Goal: Information Seeking & Learning: Learn about a topic

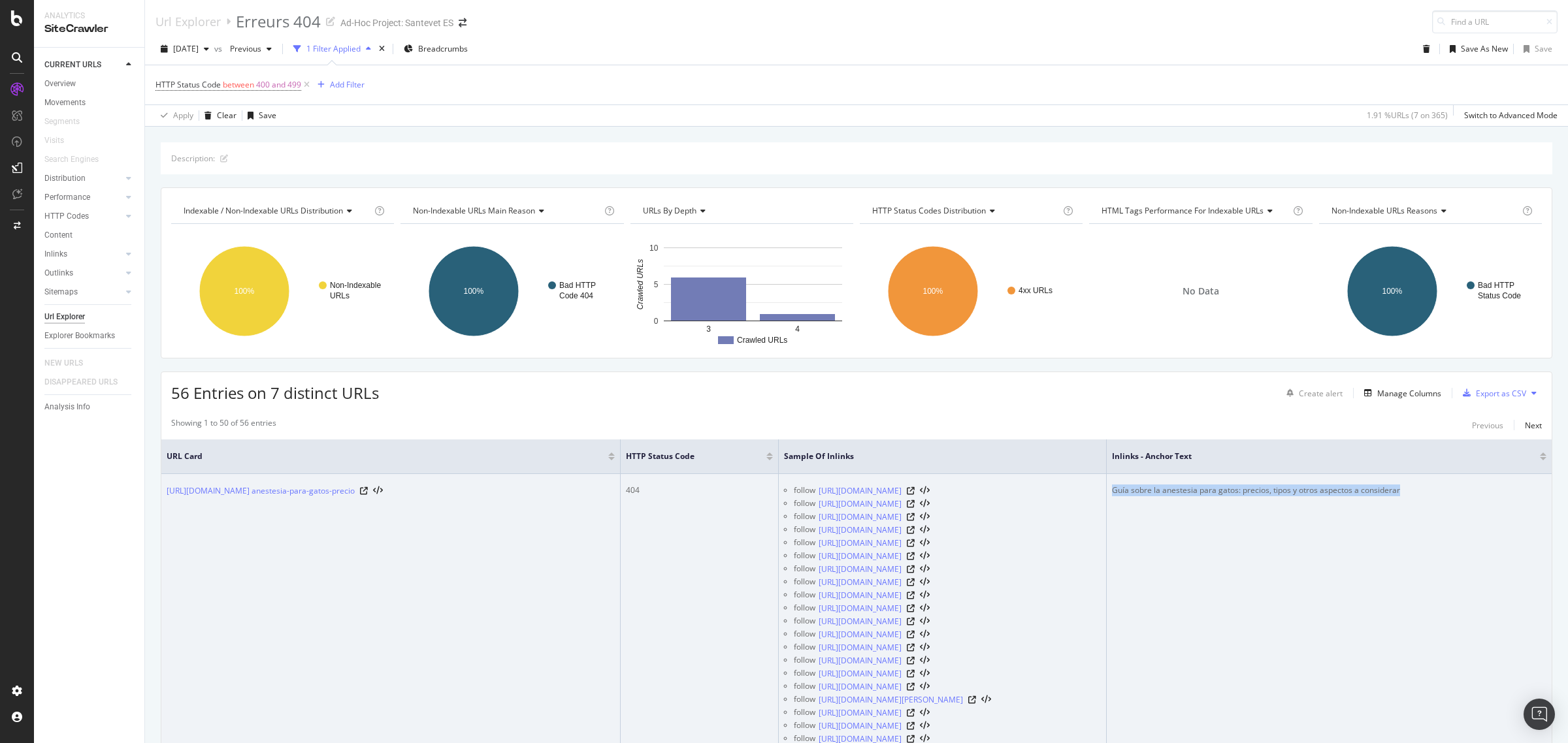
copy div "Guía sobre la anestesia para gatos: precios, tipos y otros aspectos a considerar"
drag, startPoint x: 1463, startPoint y: 487, endPoint x: 1158, endPoint y: 485, distance: 305.0
click at [1158, 485] on div "Guía sobre la anestesia para gatos: precios, tipos y otros aspectos a considerar" at bounding box center [1329, 490] width 434 height 12
click at [915, 586] on icon at bounding box center [910, 583] width 8 height 8
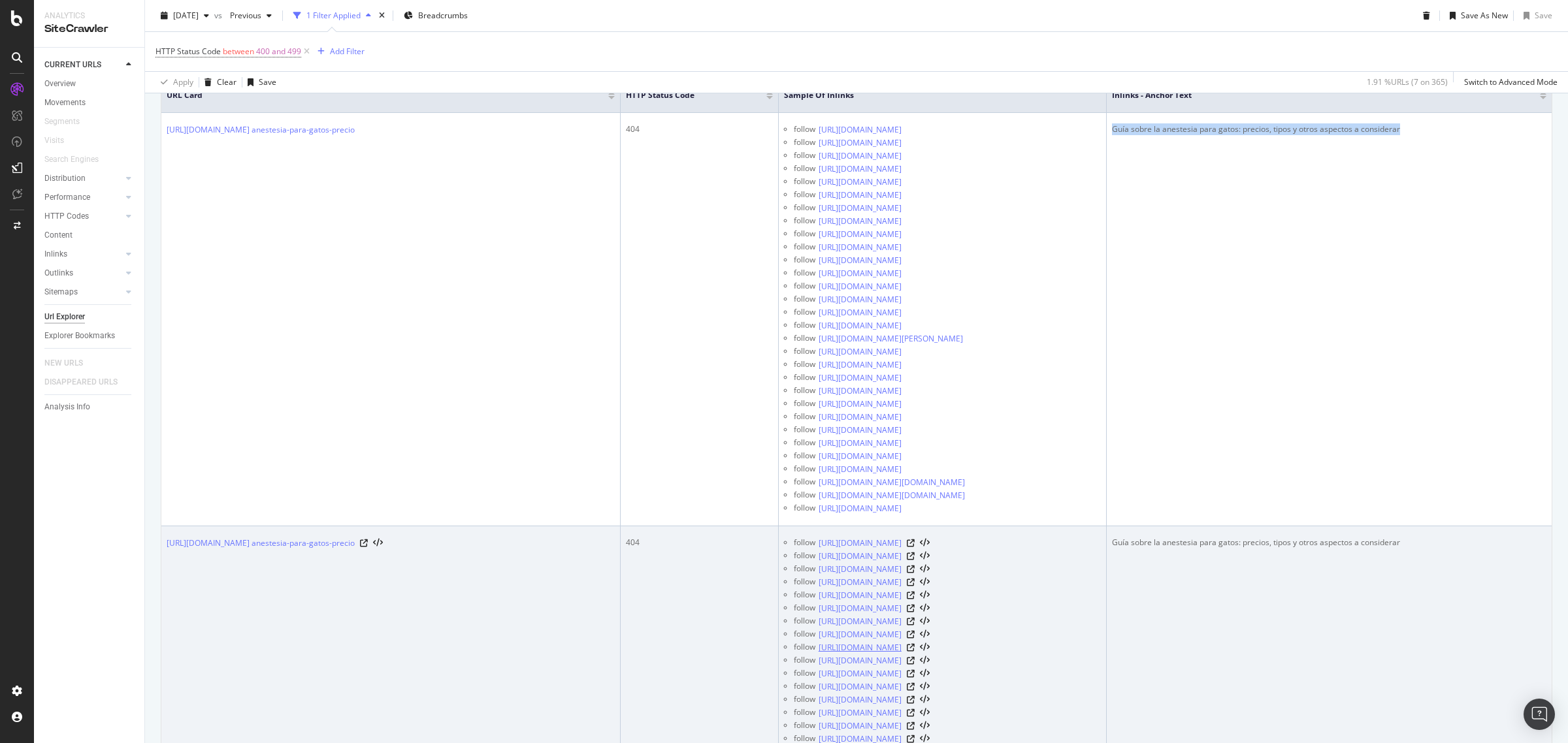
scroll to position [490, 0]
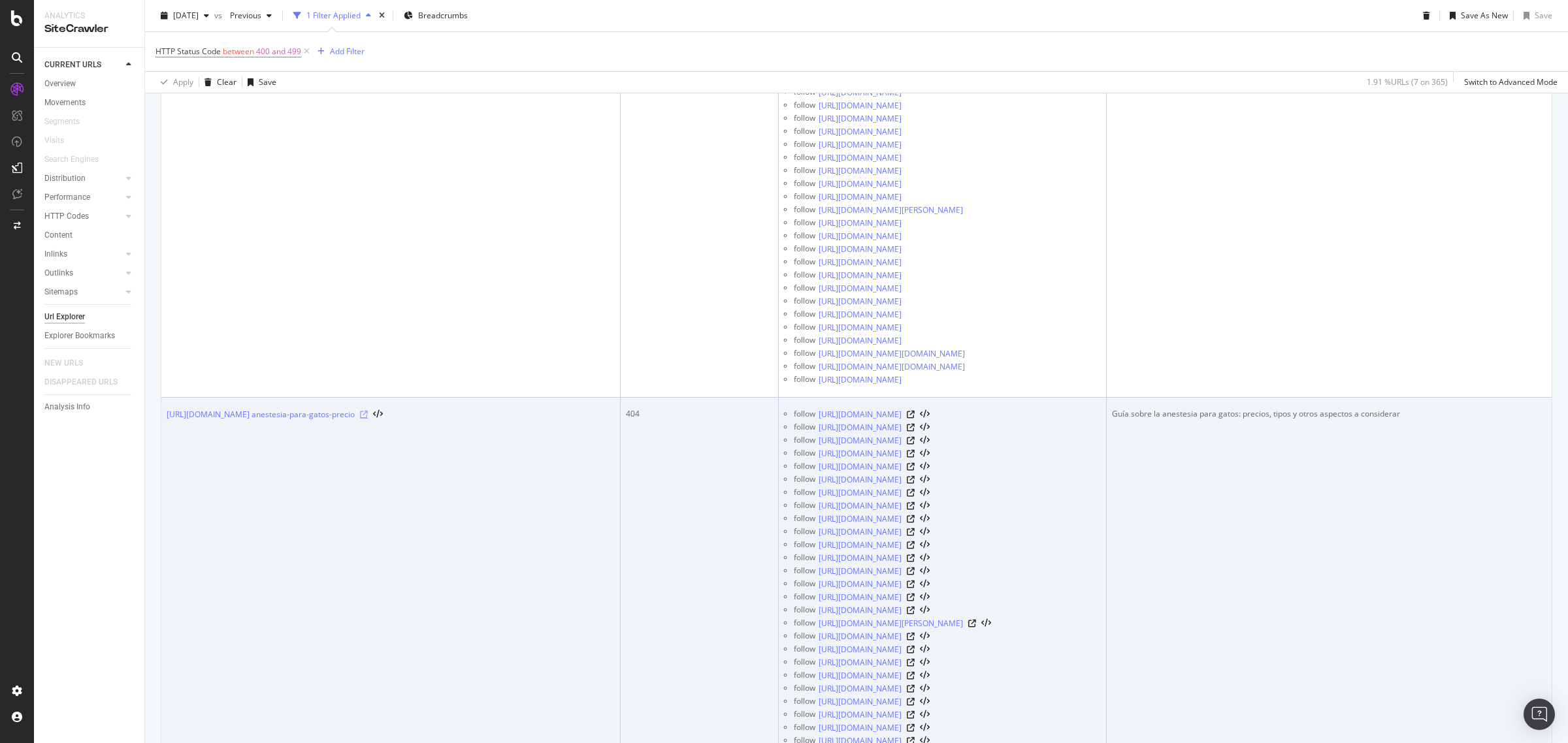
click at [368, 418] on icon at bounding box center [364, 415] width 8 height 8
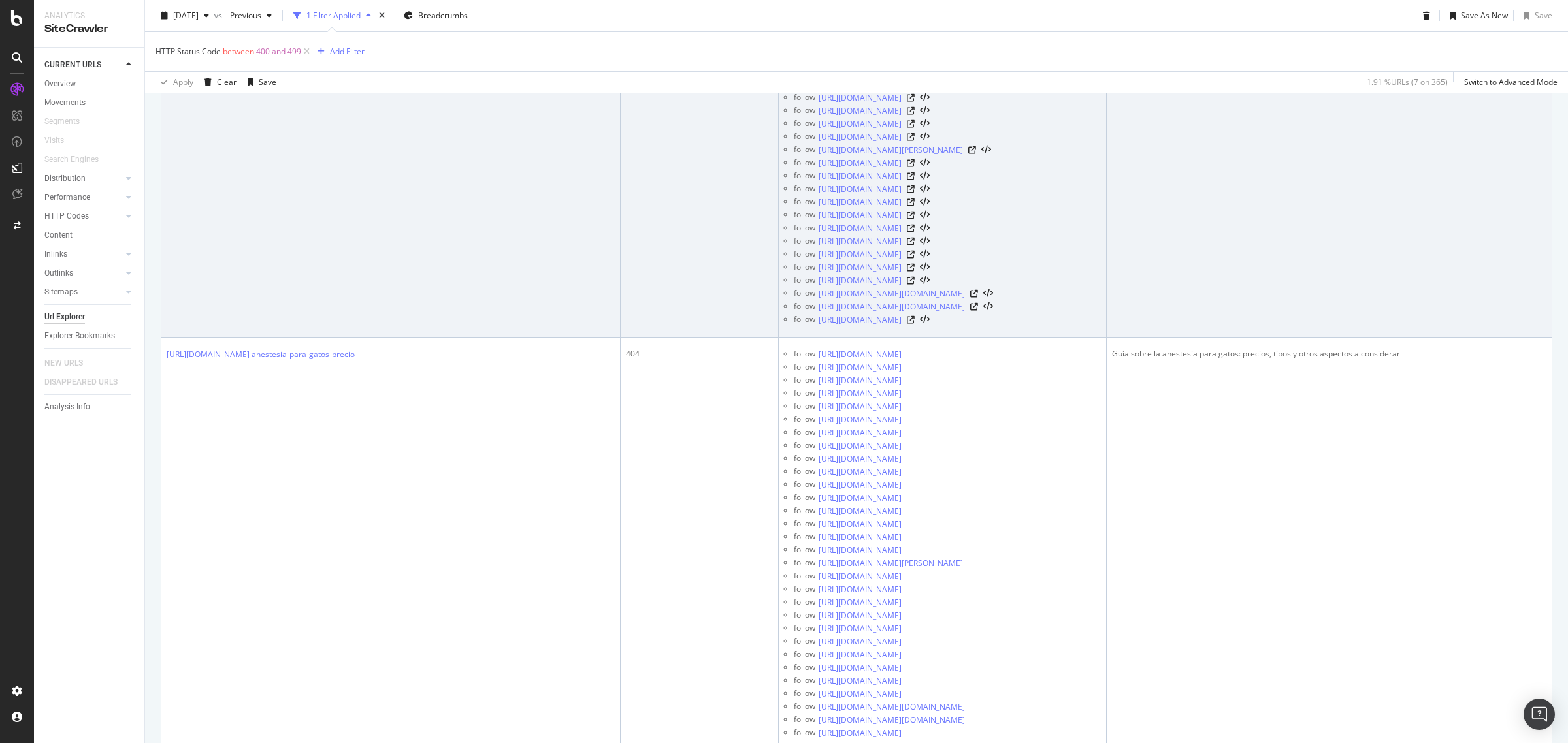
scroll to position [1061, 0]
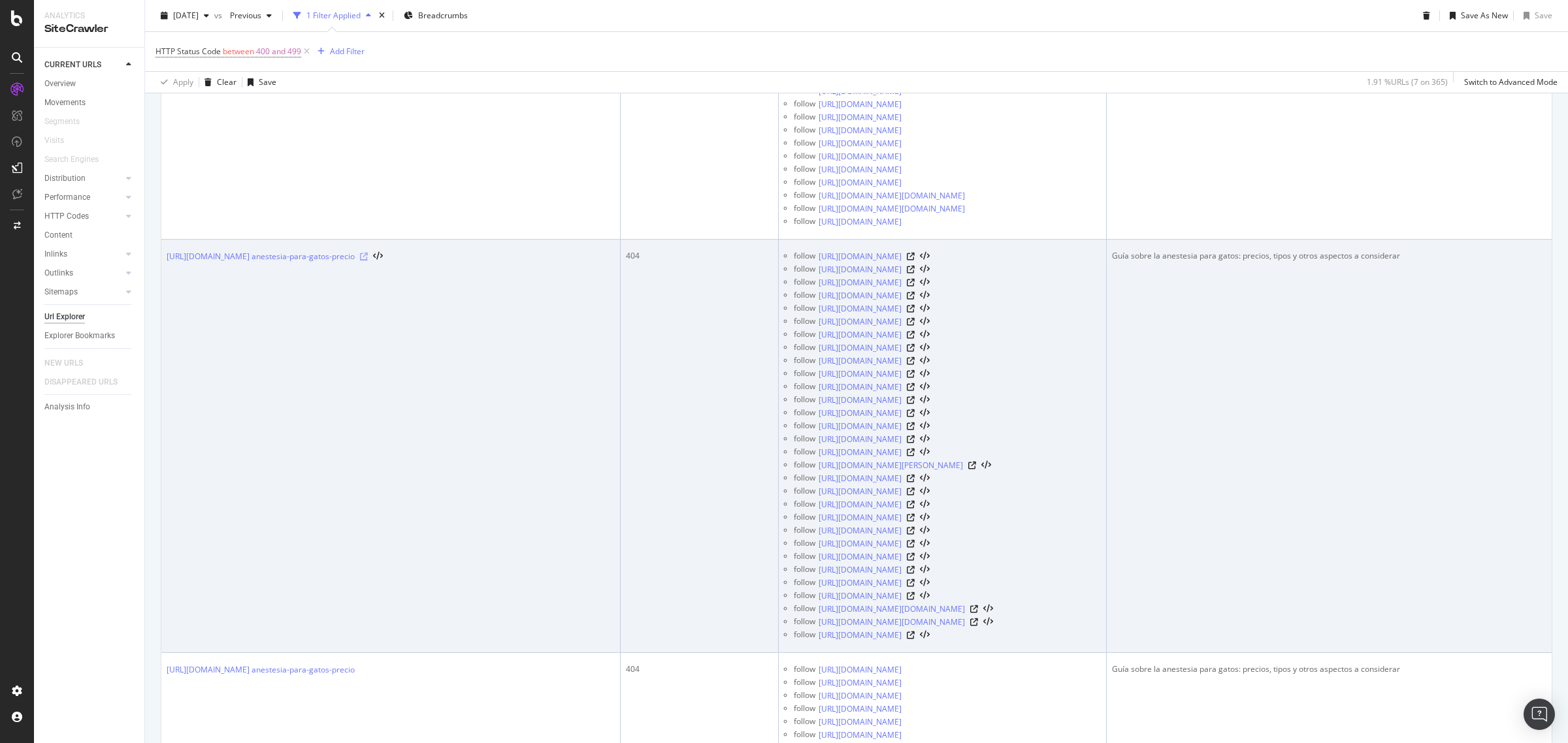
click at [368, 261] on icon at bounding box center [364, 256] width 8 height 8
drag, startPoint x: 473, startPoint y: 310, endPoint x: 167, endPoint y: 310, distance: 306.0
click at [167, 263] on div "[URL][DOMAIN_NAME] anestesia-para-gatos-precio" at bounding box center [390, 256] width 448 height 13
copy div "[URL][DOMAIN_NAME] anestesia-para-gatos-precio"
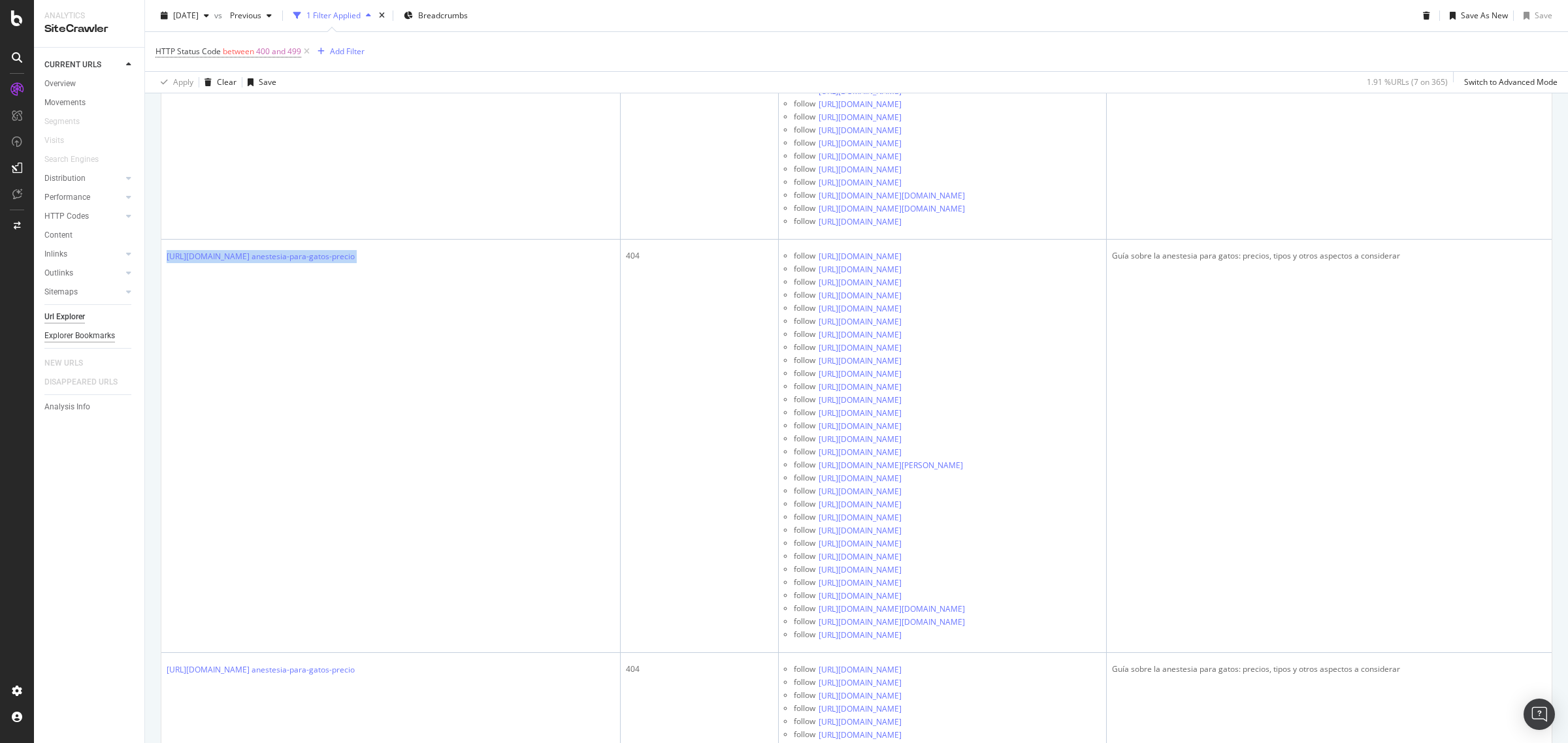
click at [96, 335] on div "Explorer Bookmarks" at bounding box center [79, 335] width 70 height 14
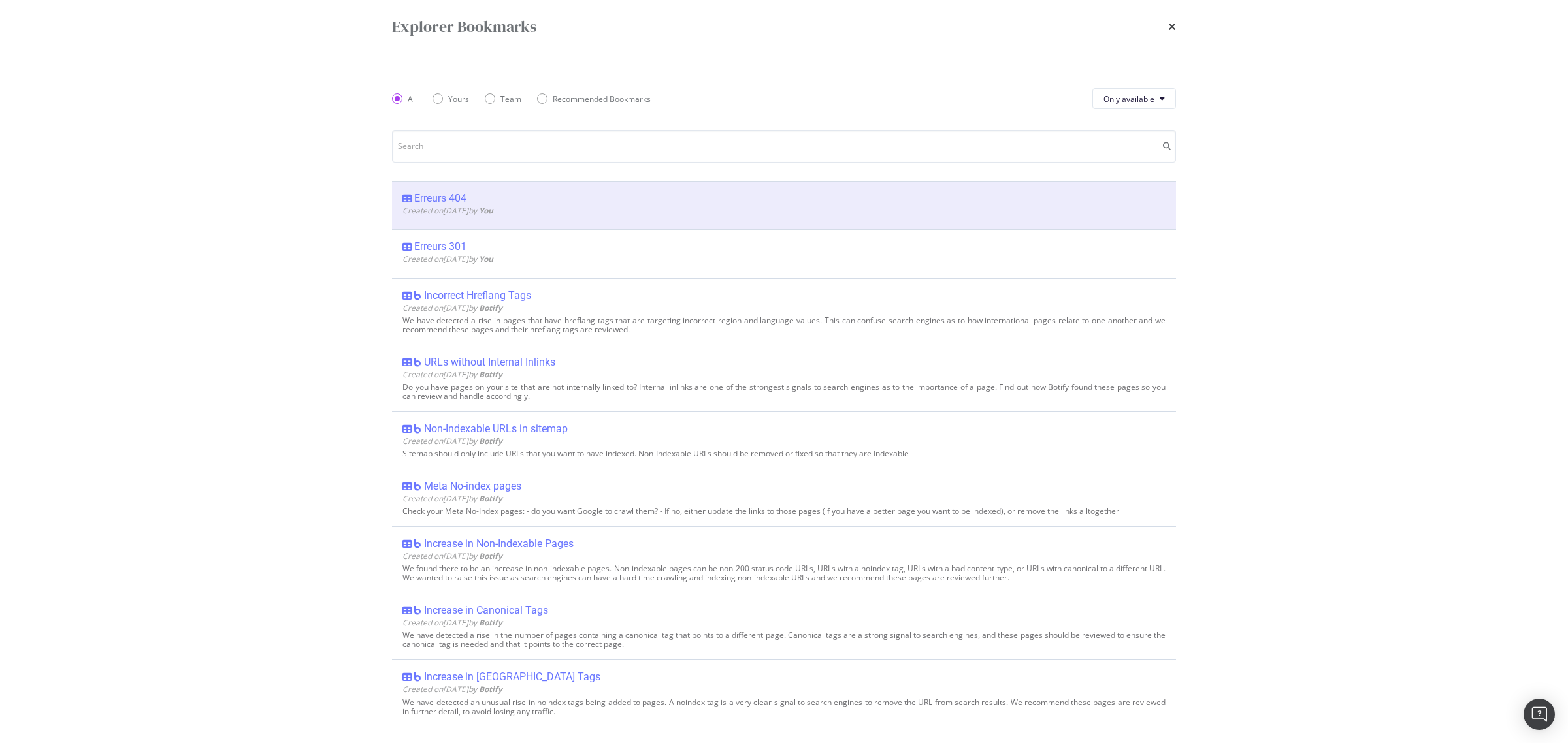
click at [1176, 26] on div "Explorer Bookmarks" at bounding box center [784, 26] width 836 height 54
click at [1173, 24] on icon "times" at bounding box center [1172, 26] width 8 height 10
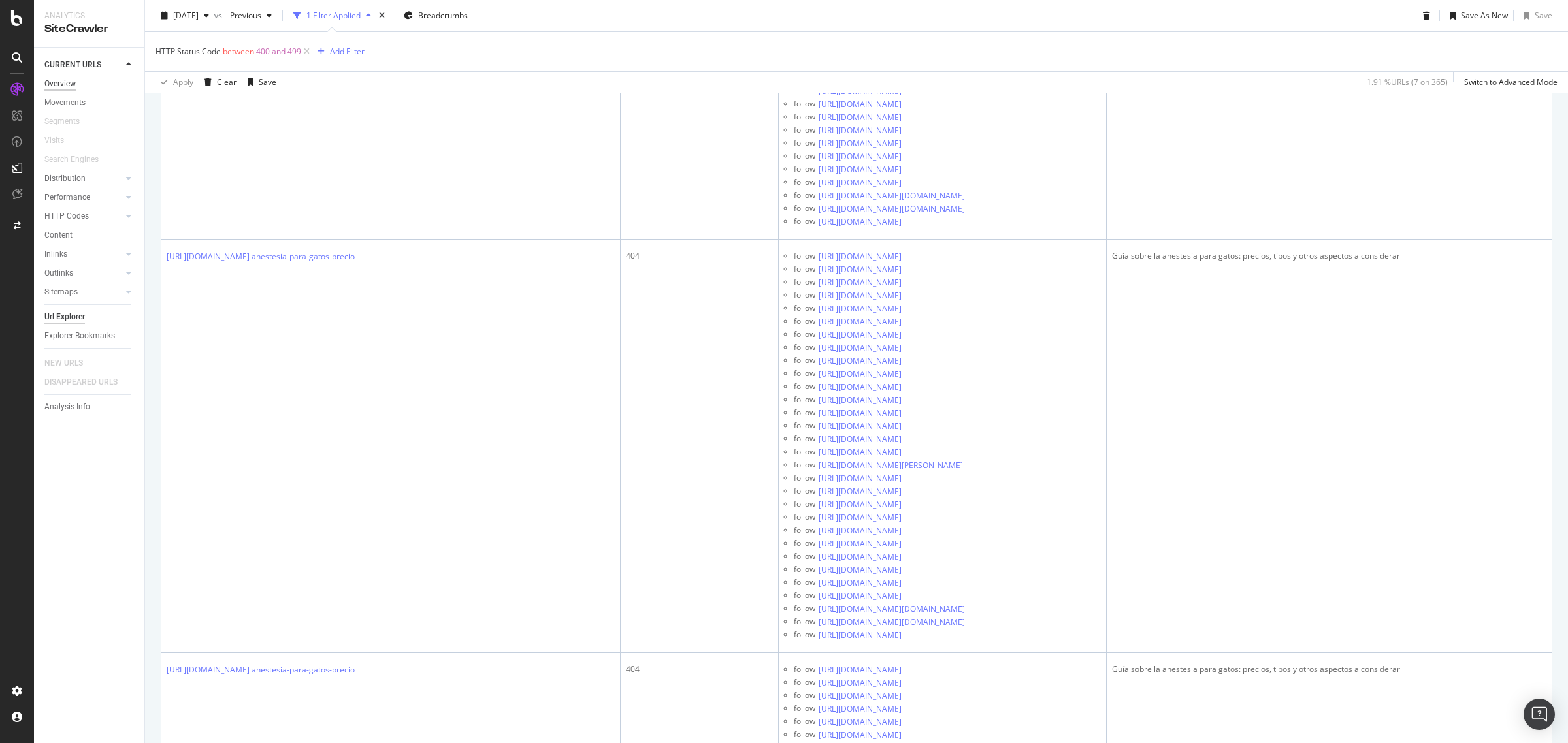
click at [54, 82] on div "Overview" at bounding box center [60, 84] width 31 height 14
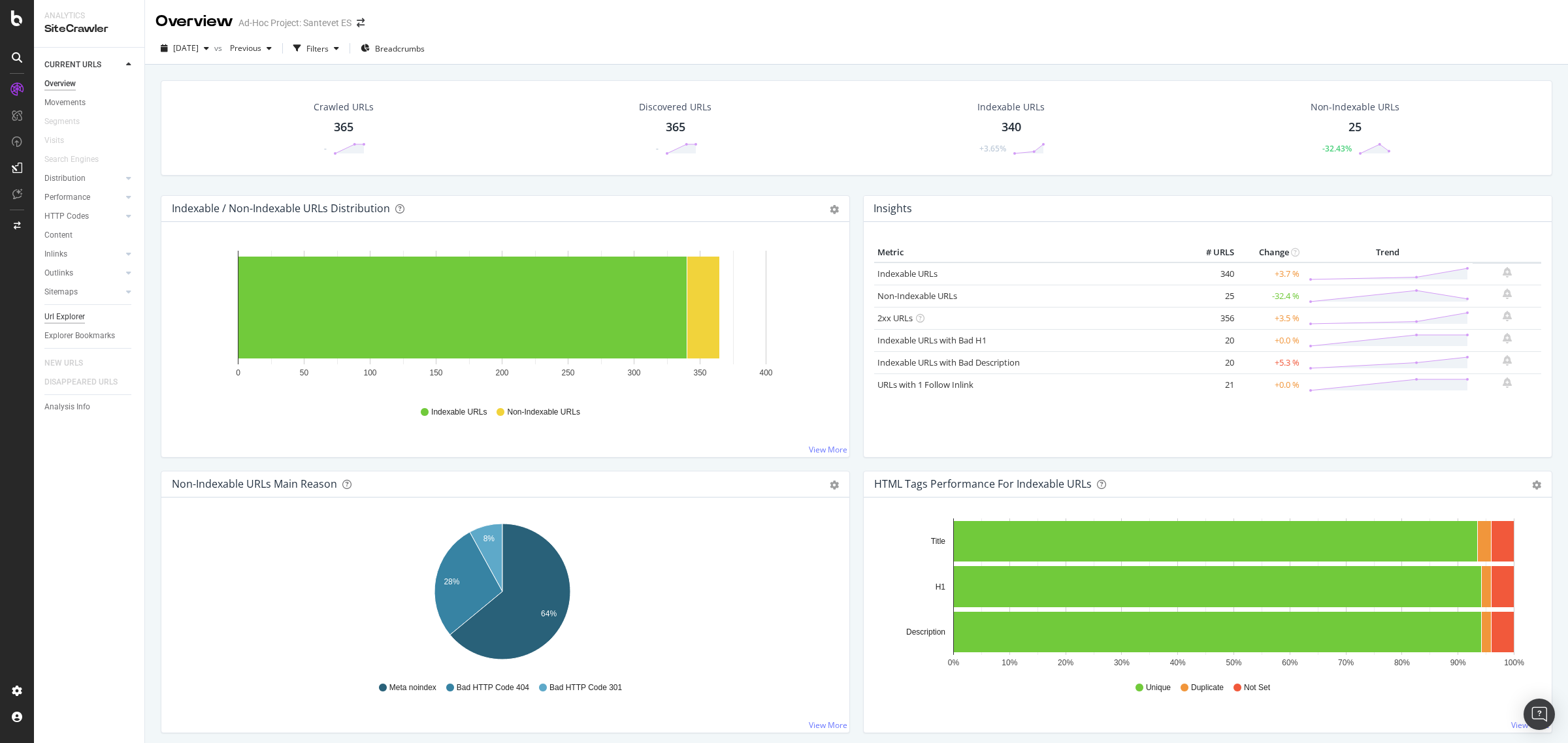
click at [70, 311] on div "Url Explorer" at bounding box center [65, 316] width 40 height 14
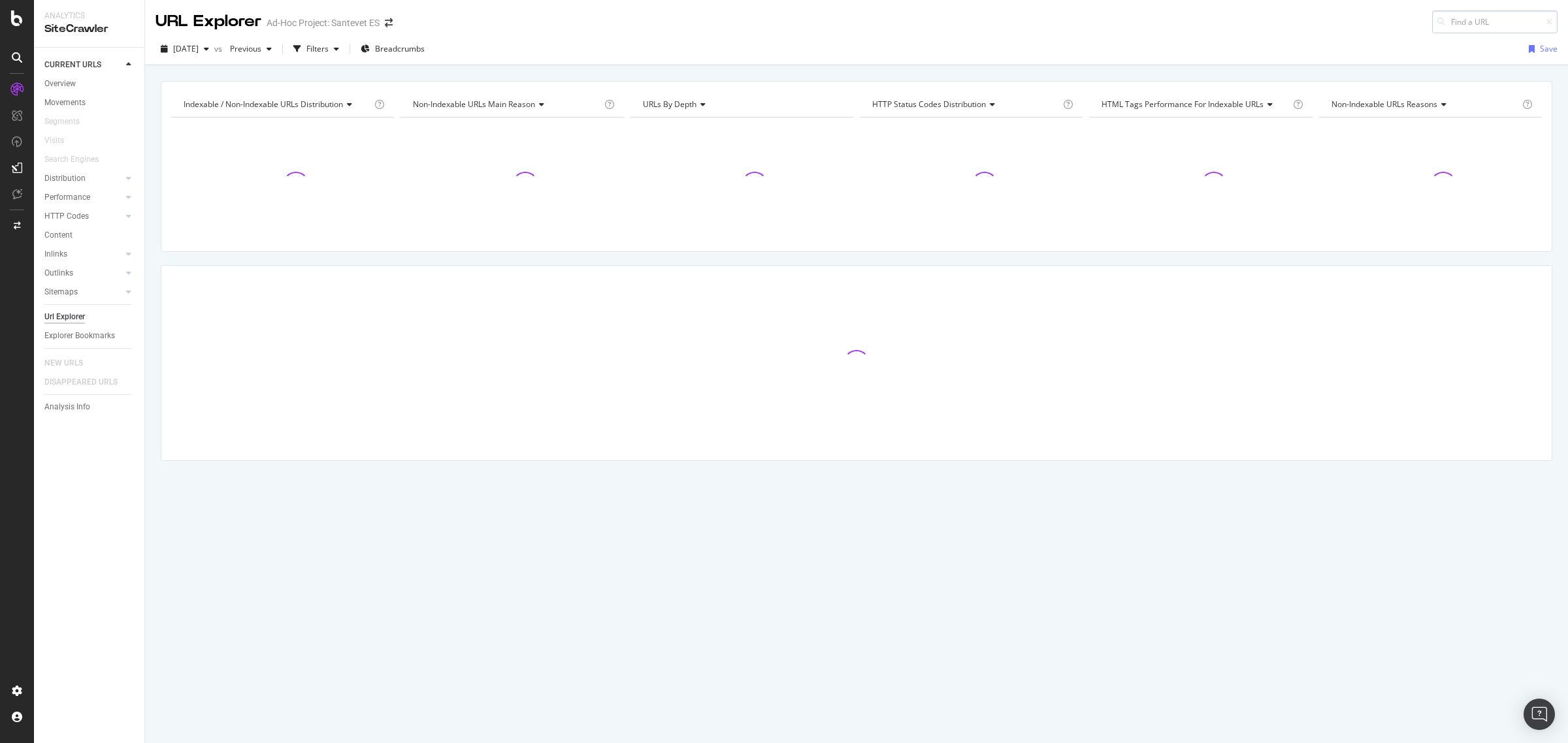
click at [1454, 22] on input at bounding box center [1495, 21] width 126 height 23
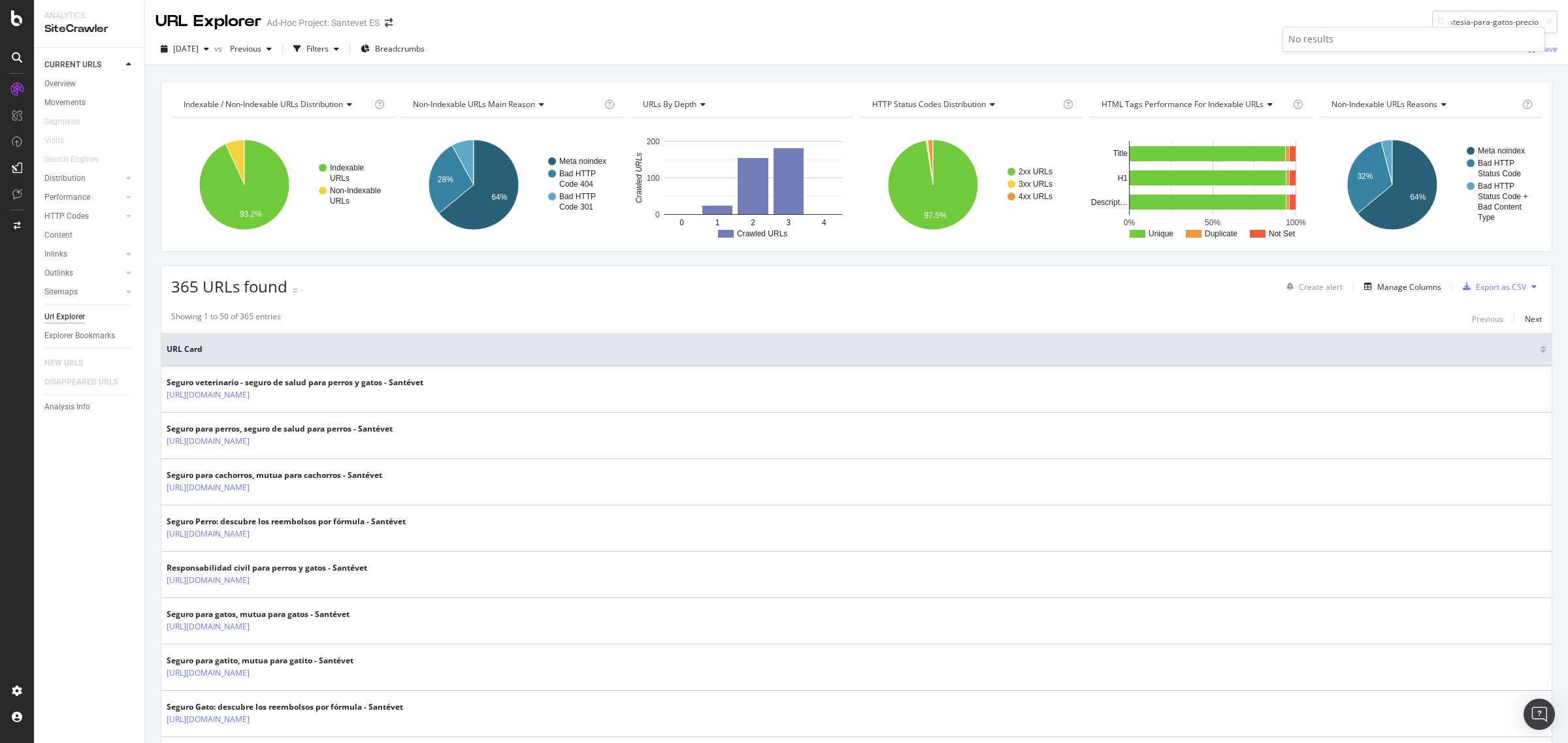
click at [1451, 21] on input "[URL][DOMAIN_NAME] anestesia-para-gatos-precio" at bounding box center [1495, 21] width 126 height 23
type input "[URL][DOMAIN_NAME]"
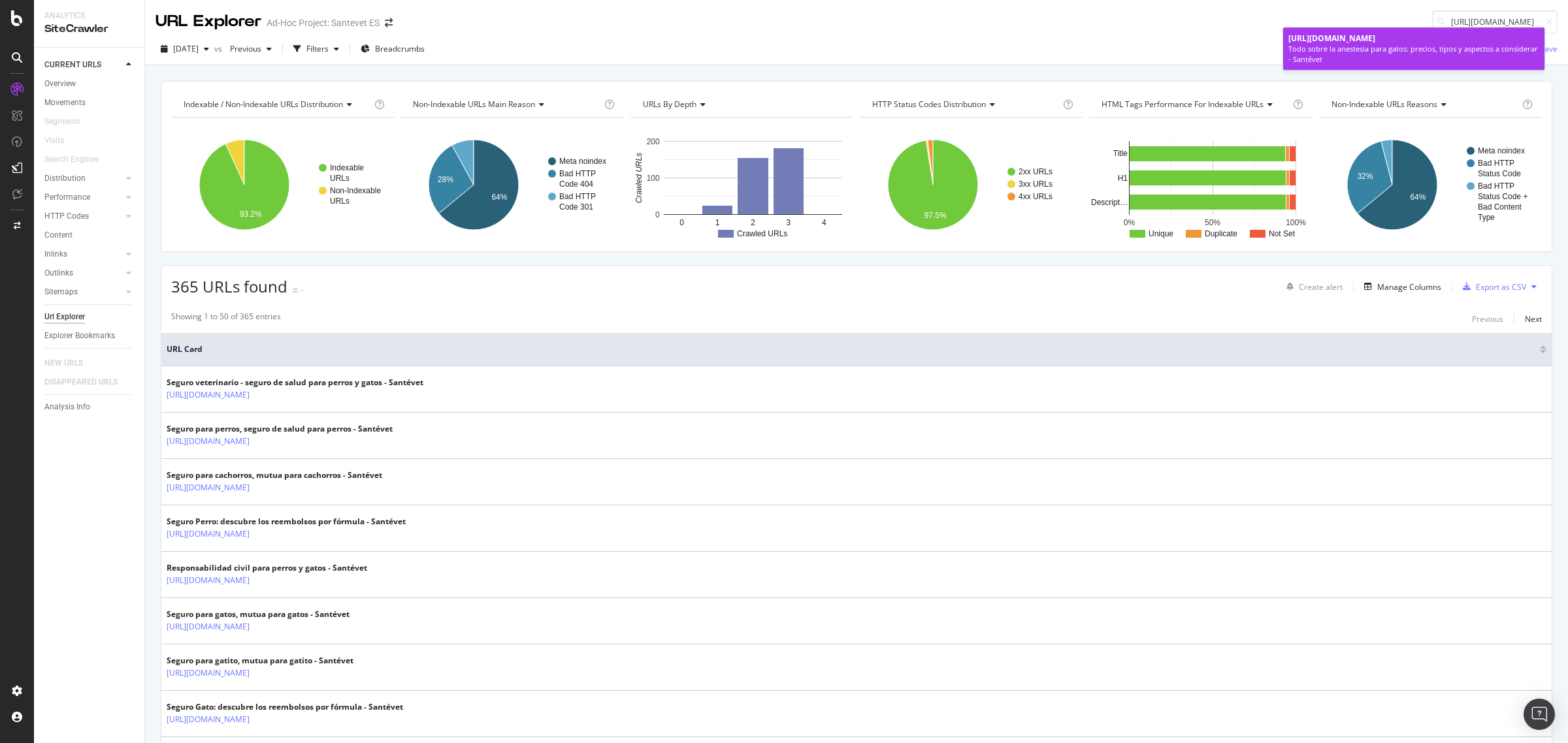
scroll to position [0, 0]
click at [1372, 40] on span "[URL][DOMAIN_NAME]" at bounding box center [1331, 38] width 87 height 11
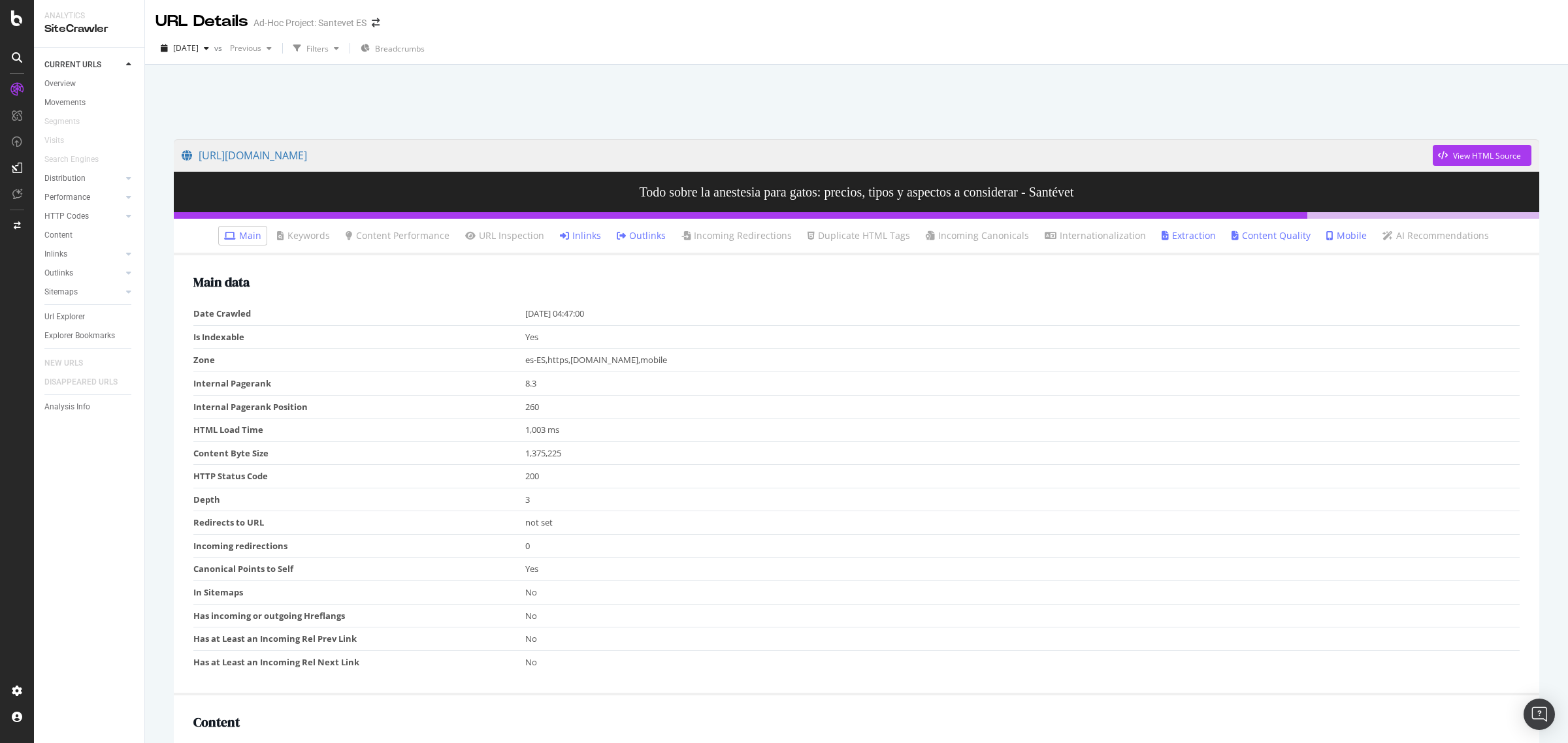
click at [576, 232] on link "Inlinks" at bounding box center [580, 235] width 41 height 13
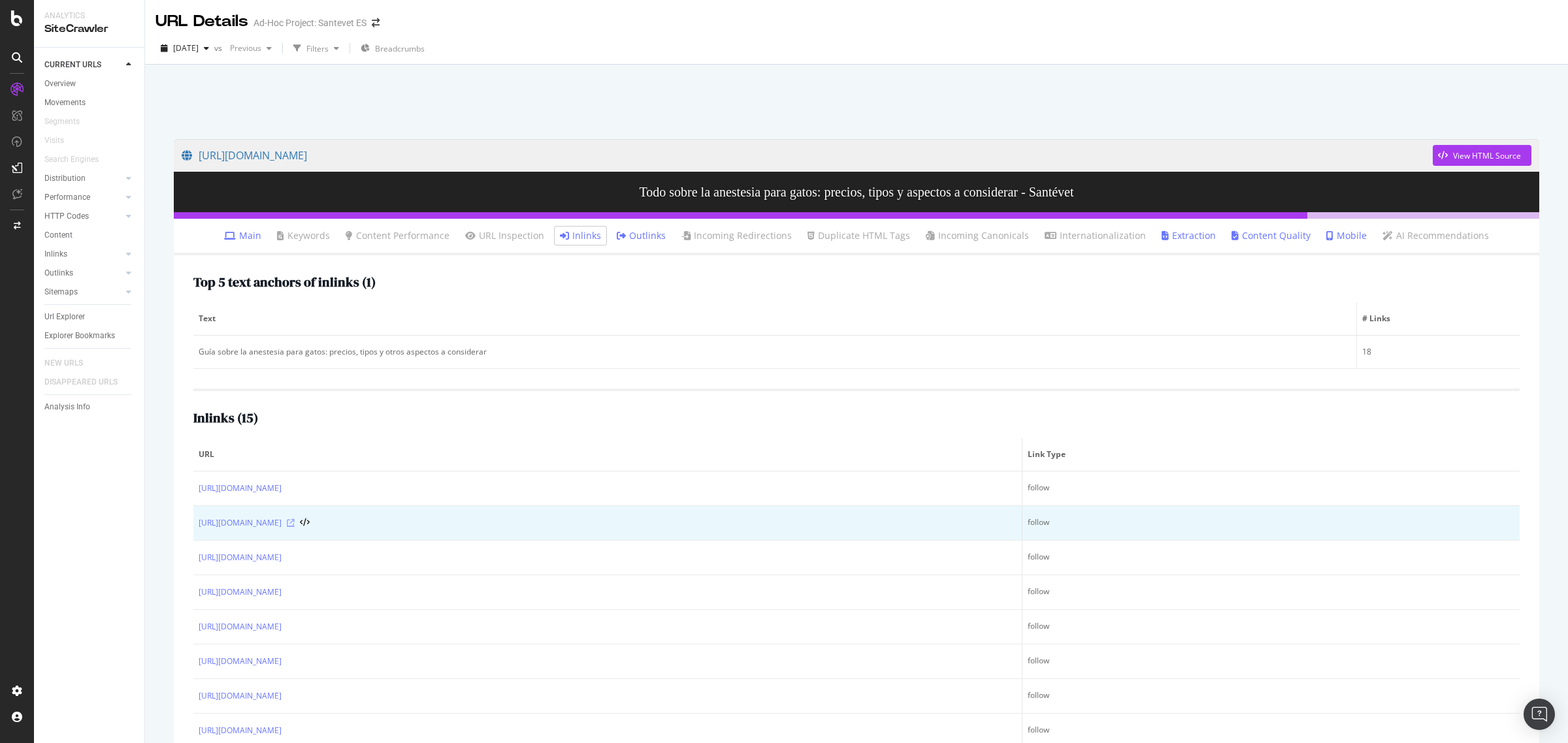
click at [295, 523] on icon at bounding box center [290, 522] width 8 height 8
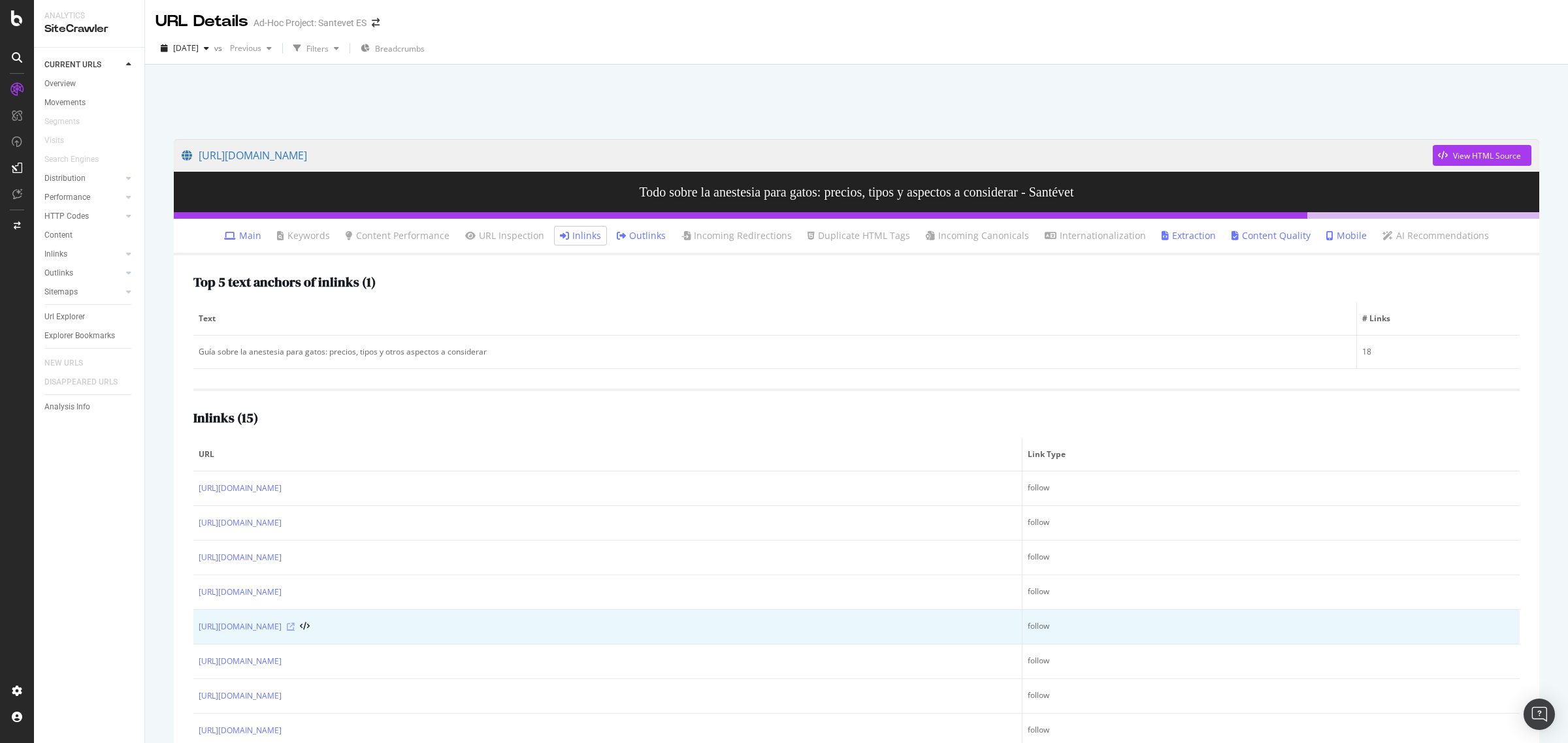
click at [295, 625] on icon at bounding box center [290, 626] width 8 height 8
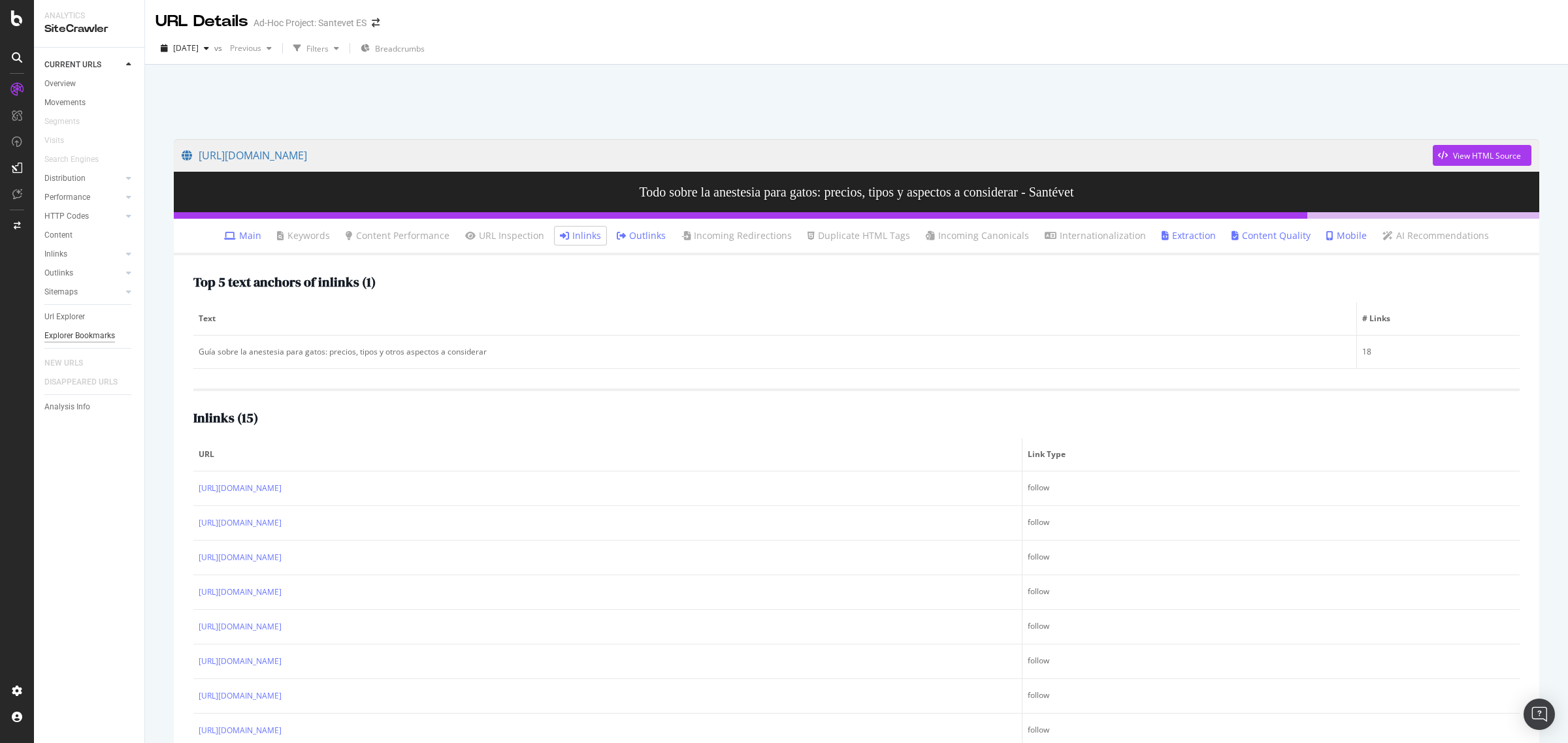
click at [101, 336] on div "Explorer Bookmarks" at bounding box center [79, 335] width 70 height 14
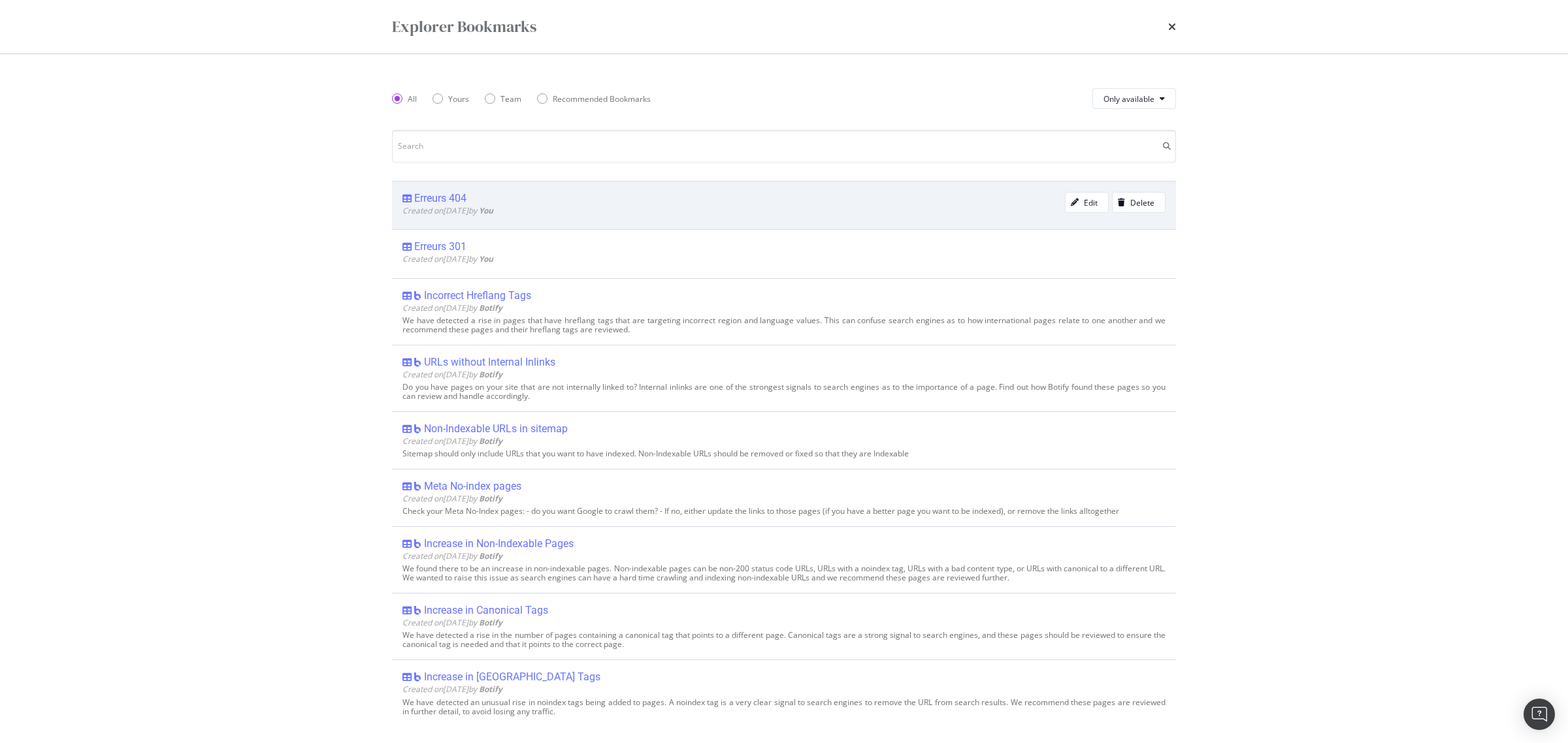
click at [434, 203] on div "Erreurs 404" at bounding box center [440, 199] width 52 height 13
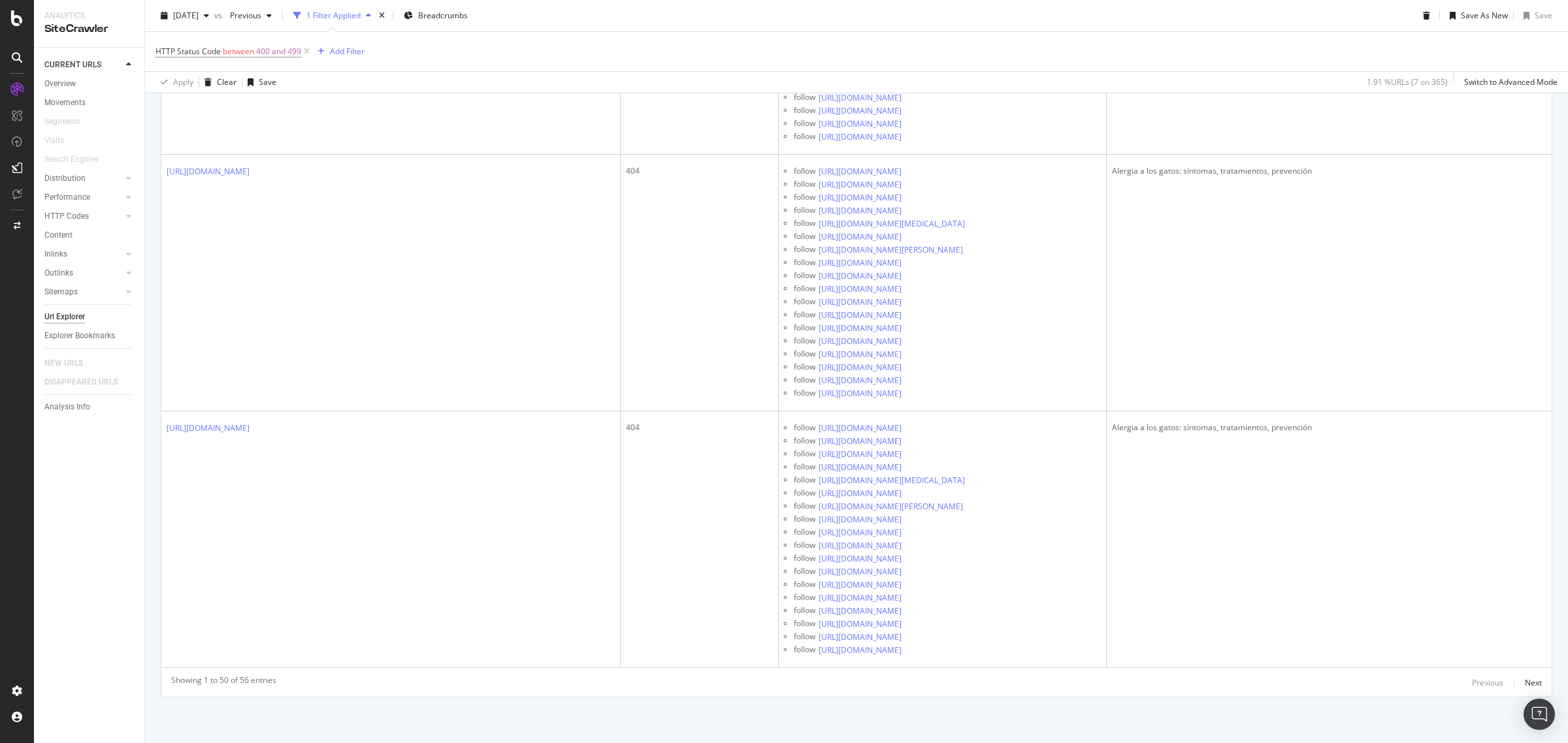
scroll to position [18470, 0]
click at [1525, 686] on div "Next" at bounding box center [1533, 683] width 17 height 11
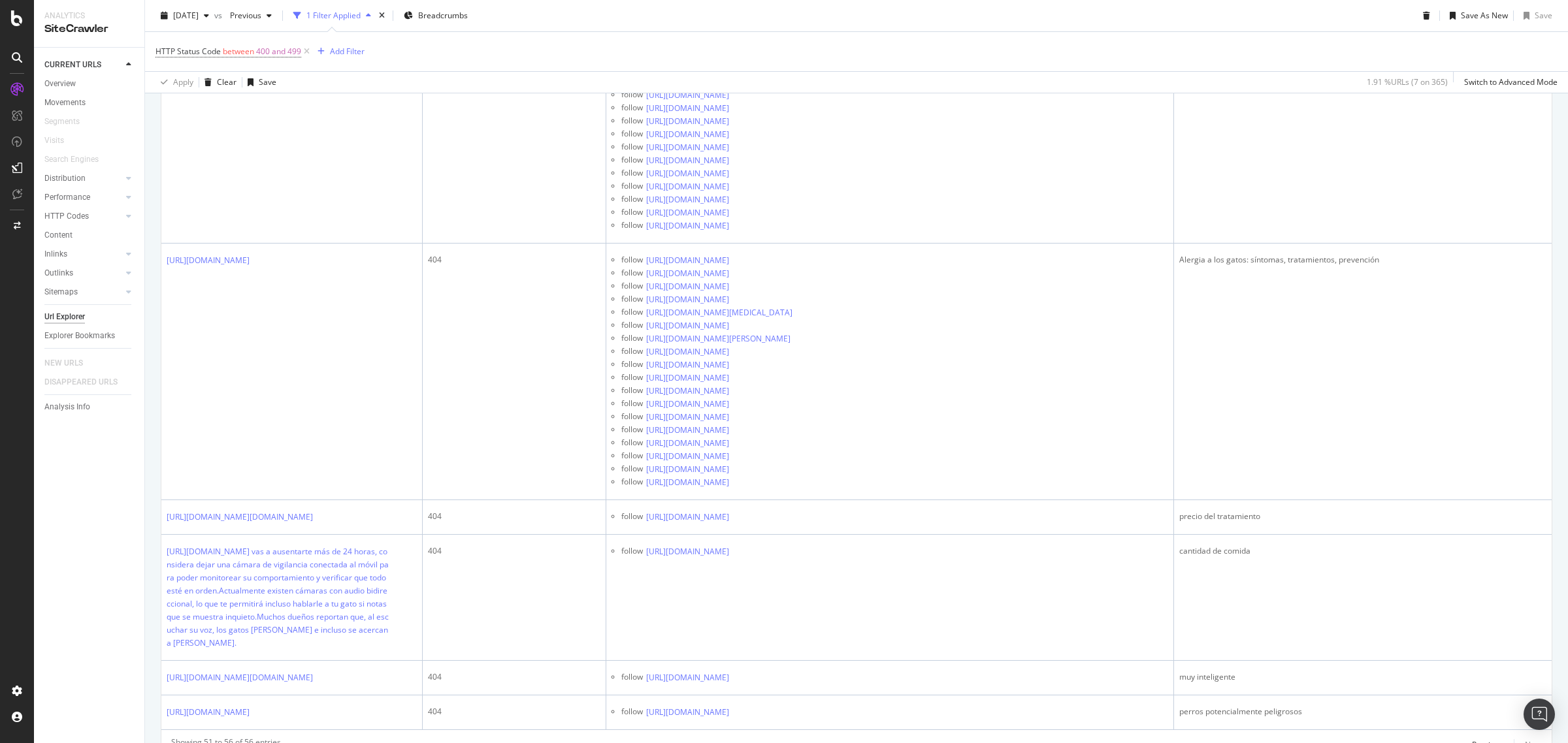
scroll to position [488, 0]
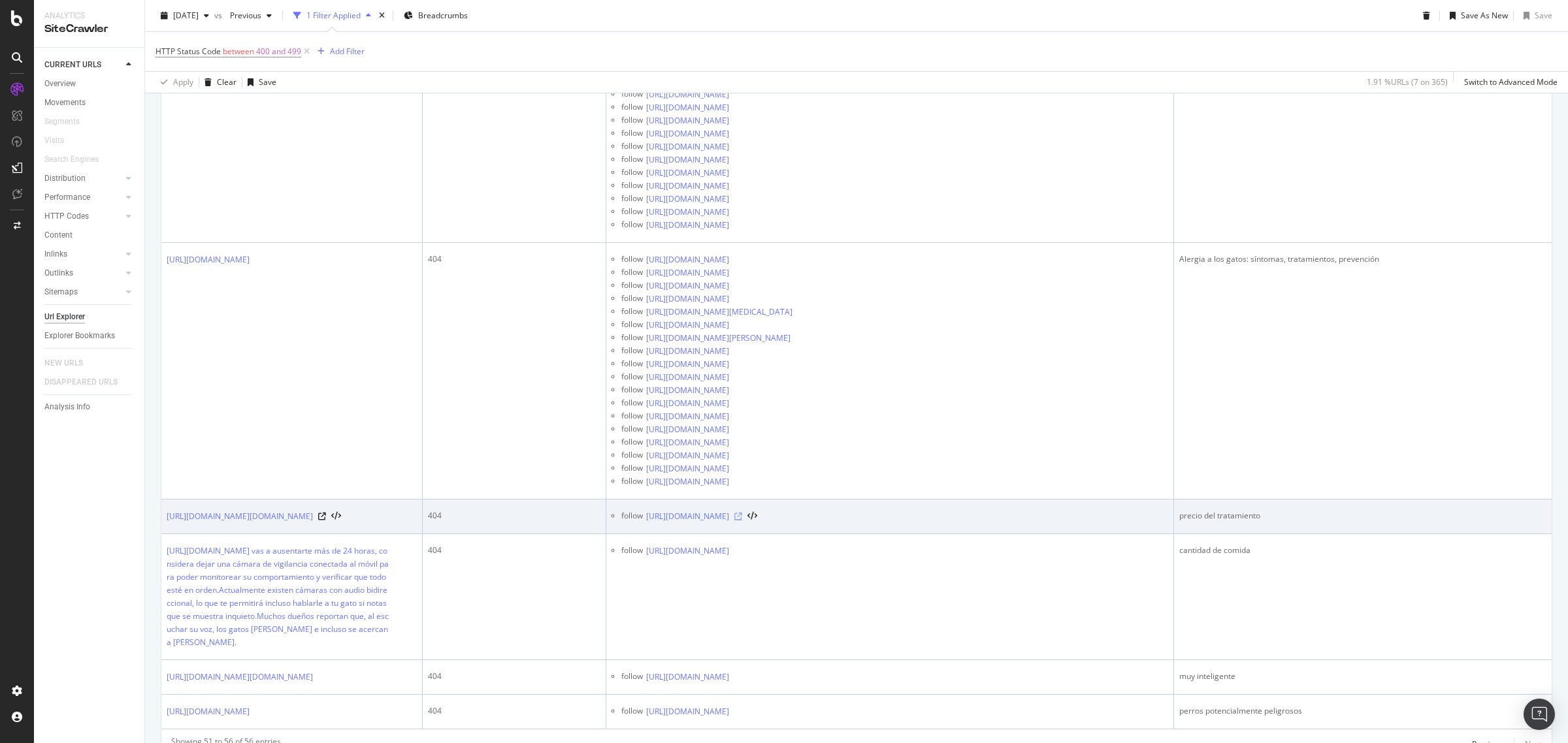
click at [742, 517] on icon at bounding box center [738, 516] width 8 height 8
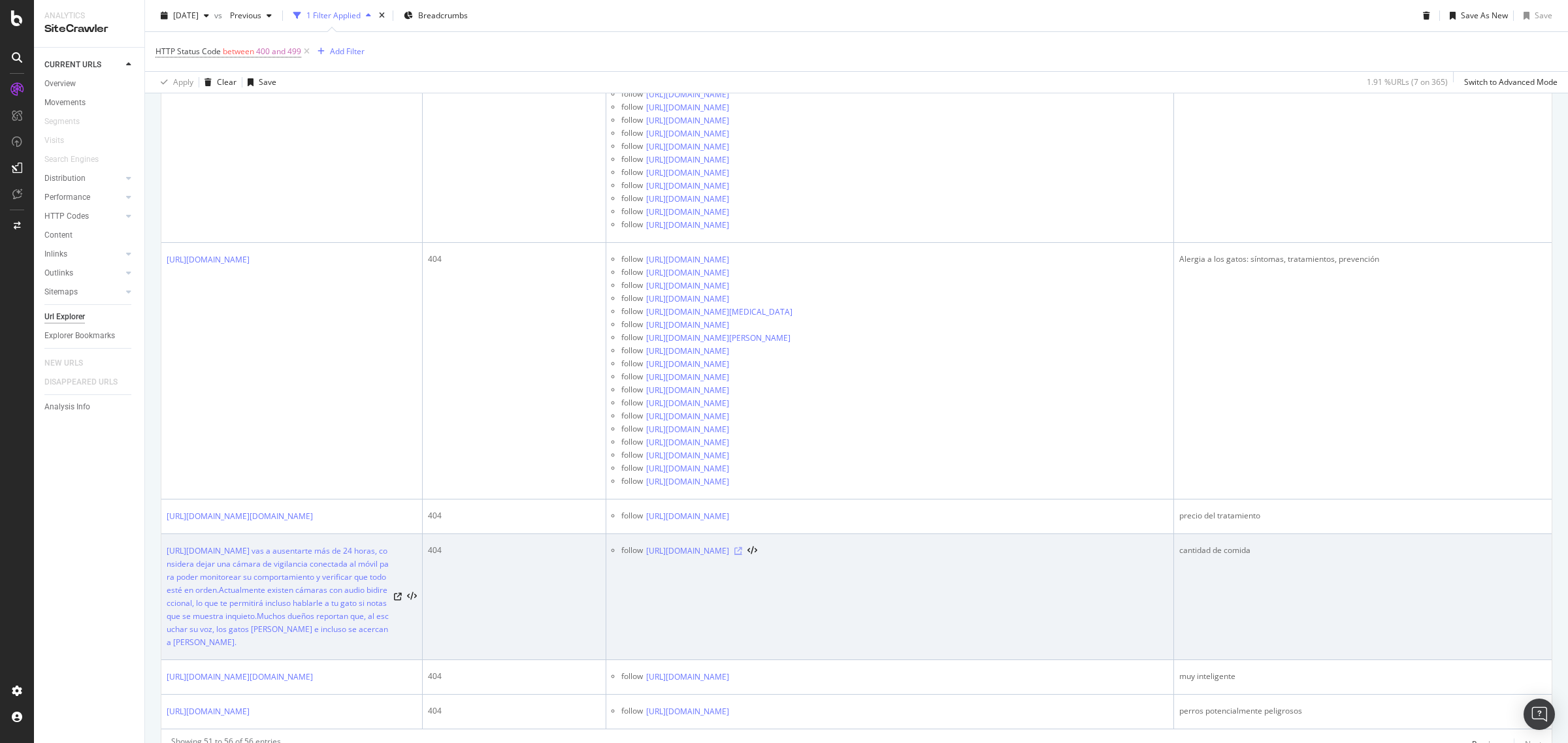
click at [742, 555] on icon at bounding box center [738, 551] width 8 height 8
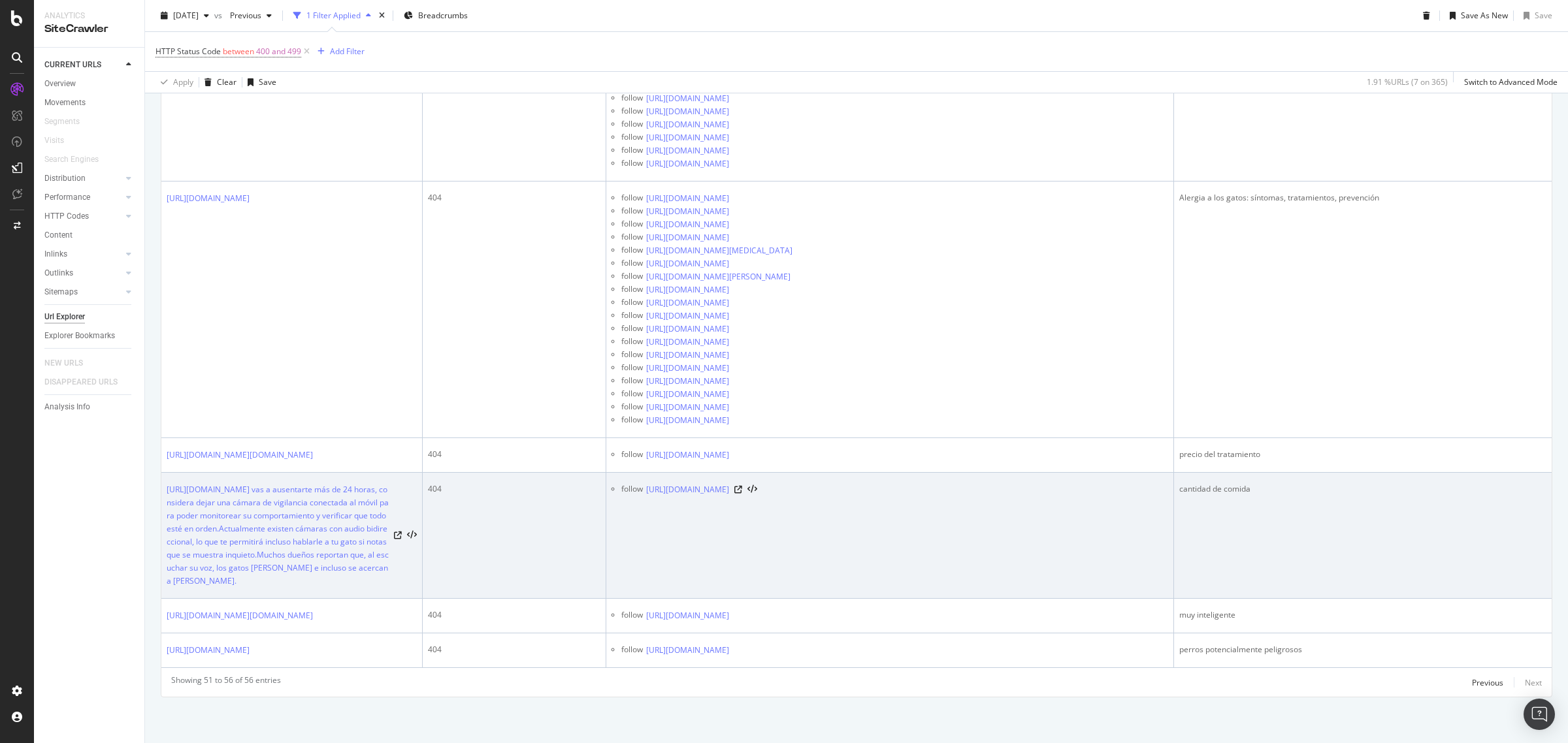
scroll to position [604, 0]
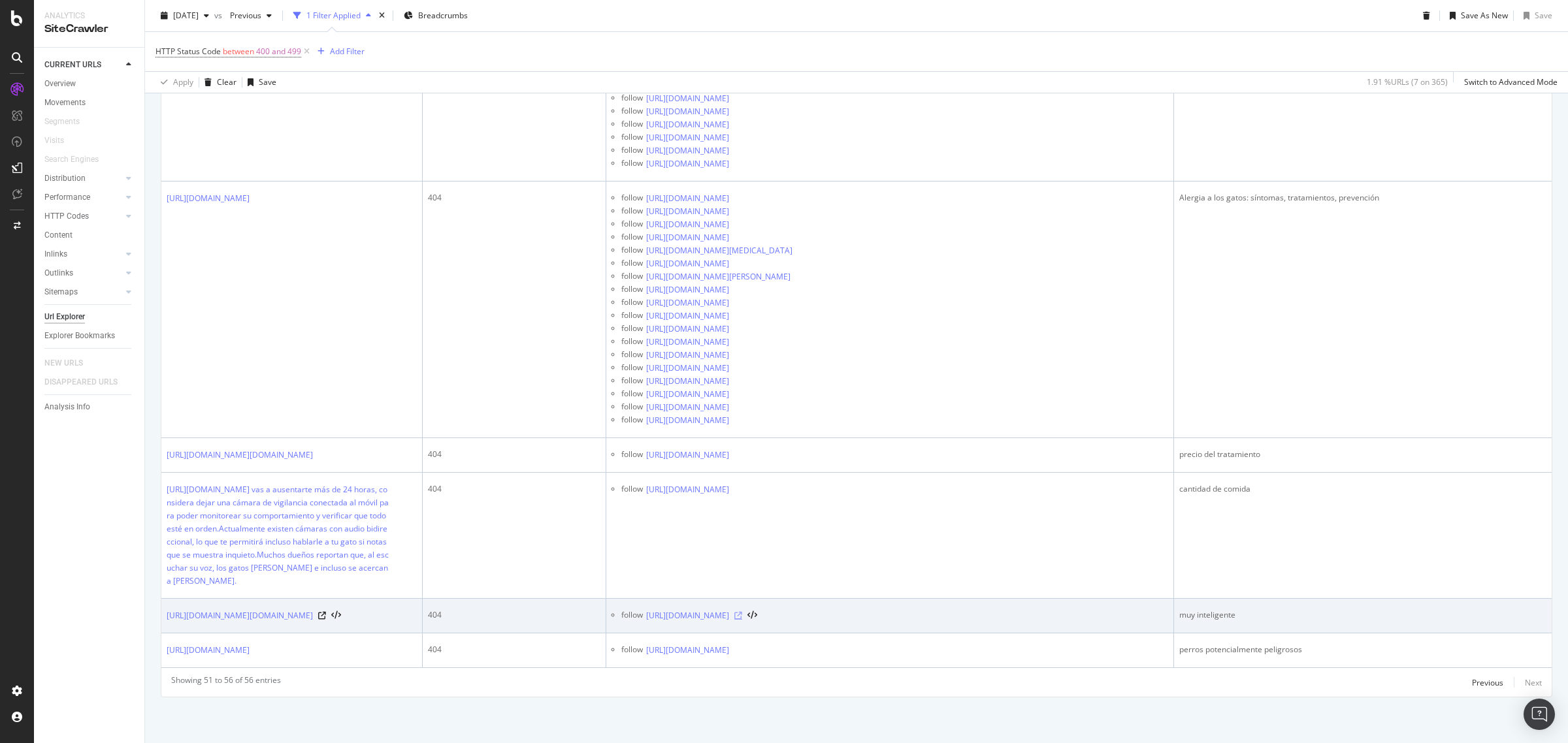
click at [742, 612] on icon at bounding box center [738, 615] width 8 height 8
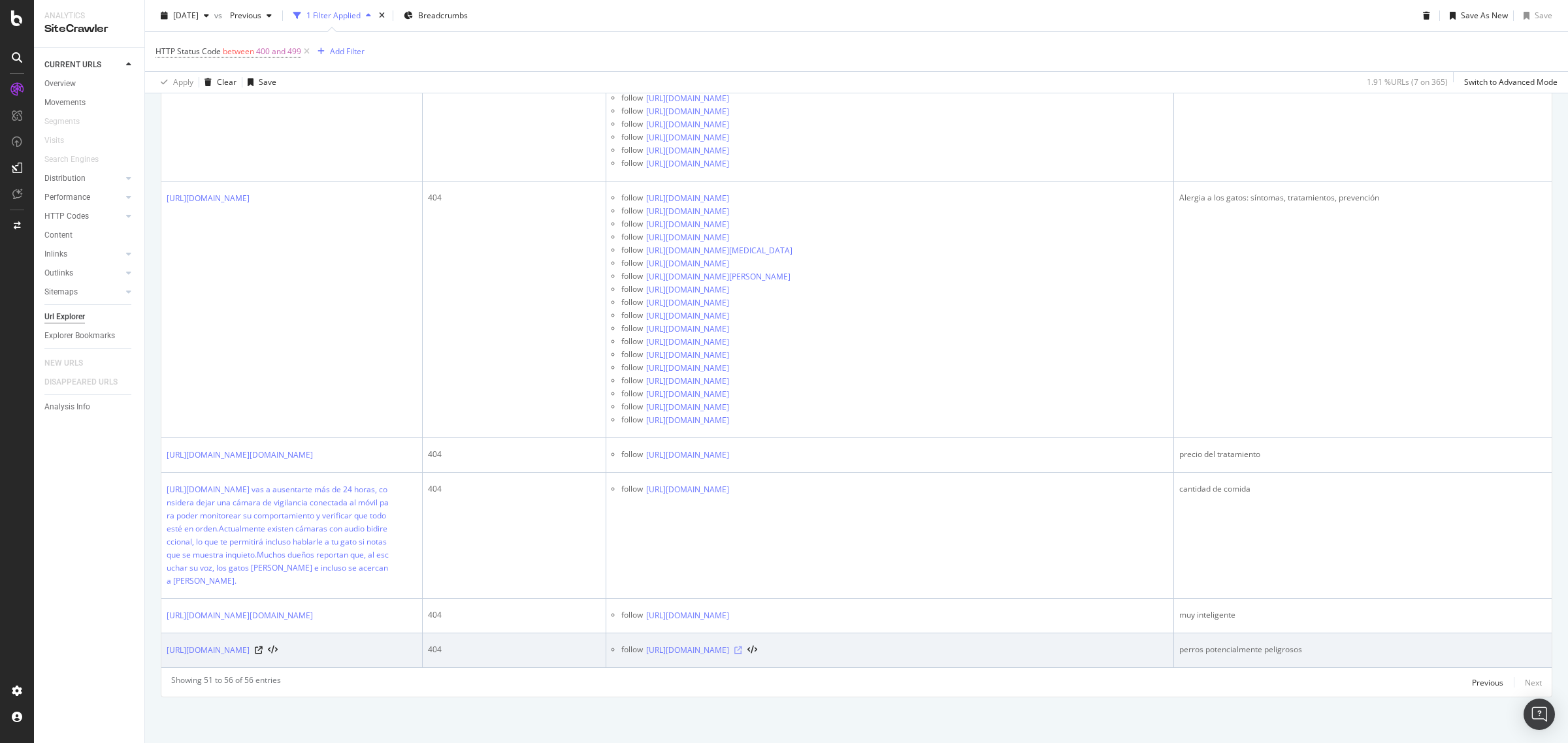
click at [742, 651] on icon at bounding box center [738, 650] width 8 height 8
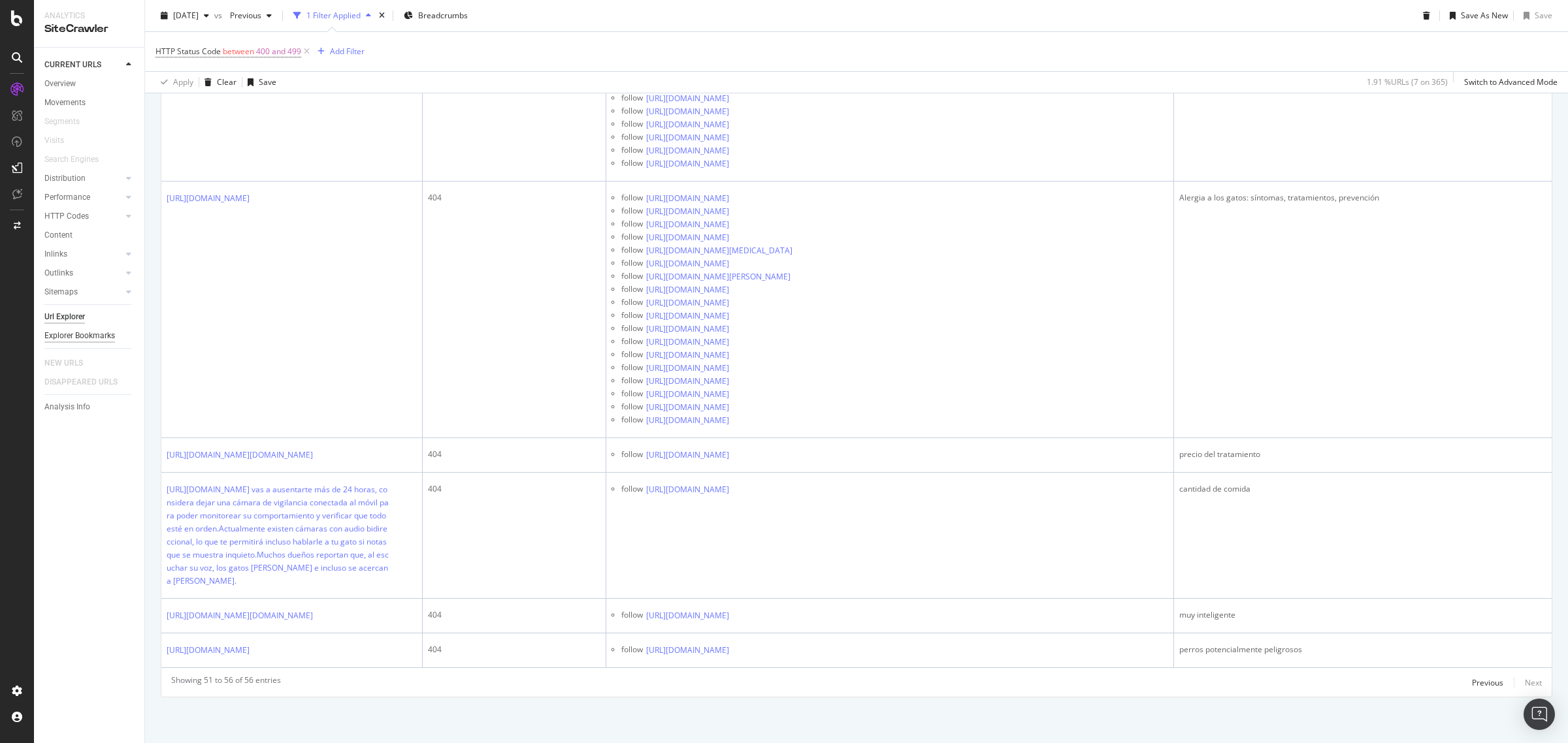
click at [108, 336] on div "Explorer Bookmarks" at bounding box center [79, 335] width 70 height 14
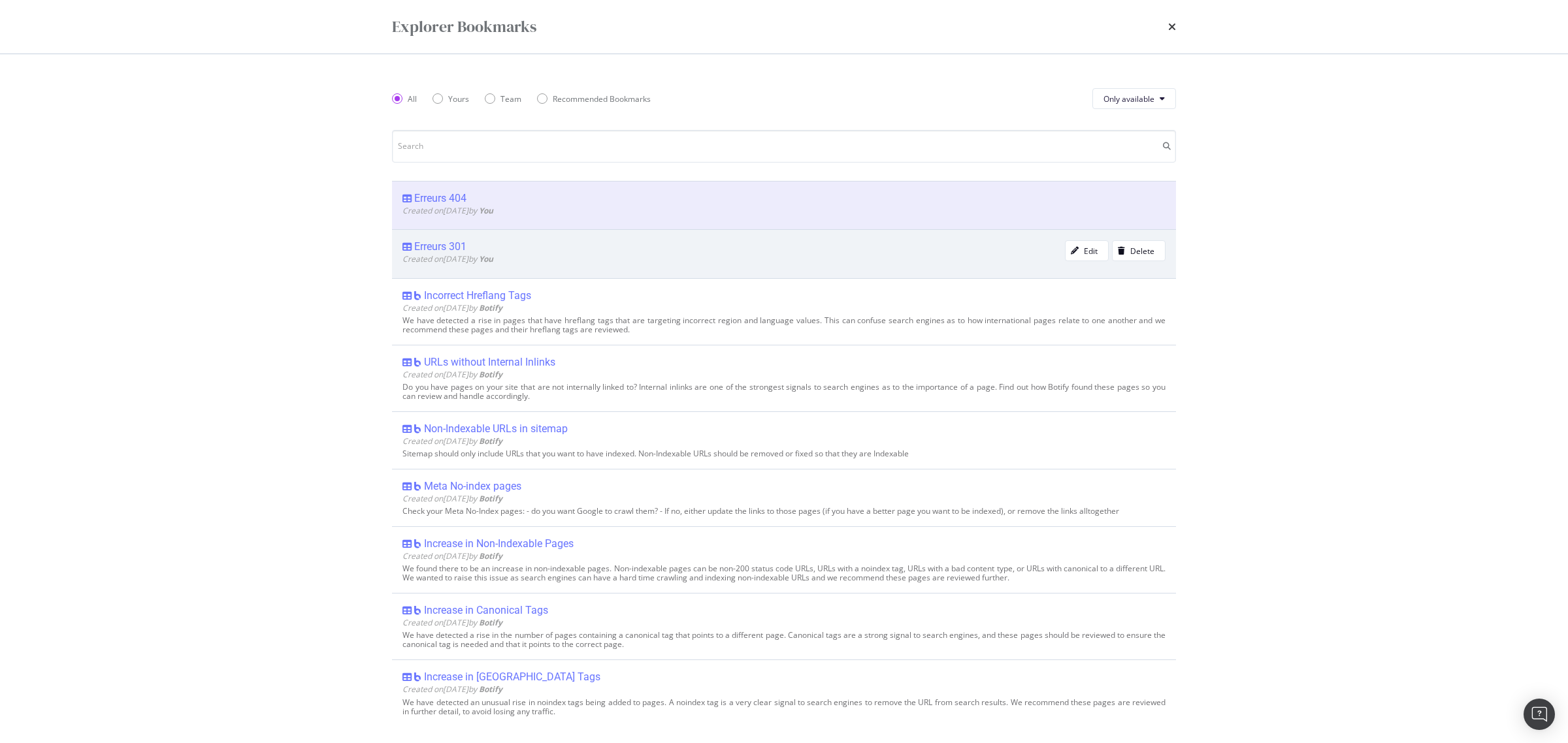
click at [462, 240] on div "Erreurs 301 Created on [DATE] by You Edit Delete" at bounding box center [784, 253] width 784 height 48
